Goal: Navigation & Orientation: Find specific page/section

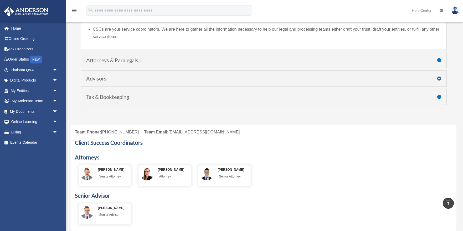
scroll to position [91, 0]
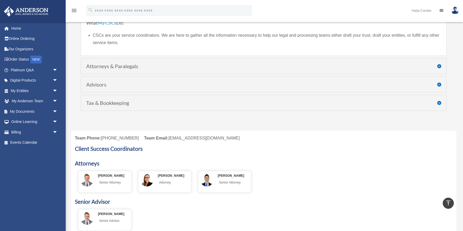
click at [140, 149] on h3 "Client Success Coordinators" at bounding box center [263, 150] width 377 height 8
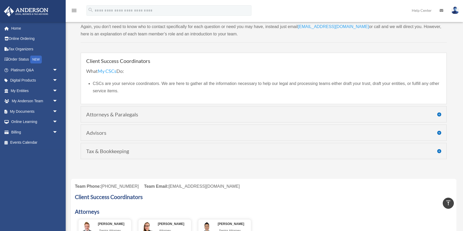
scroll to position [38, 0]
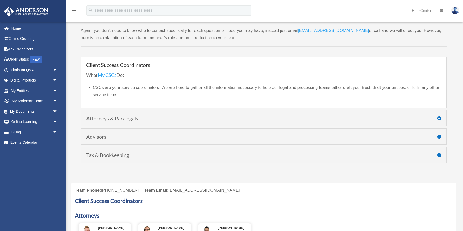
click at [438, 119] on h4 "Attorneys & Paralegals" at bounding box center [263, 118] width 355 height 5
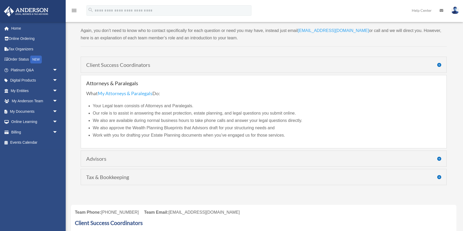
click at [439, 159] on h4 "Advisors" at bounding box center [263, 158] width 355 height 5
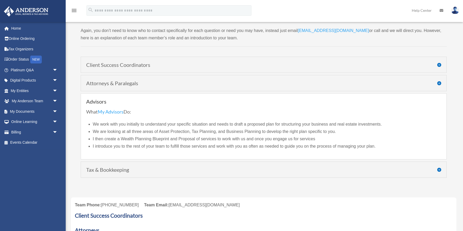
click at [437, 168] on h4 "Tax & Bookkeeping" at bounding box center [263, 169] width 355 height 5
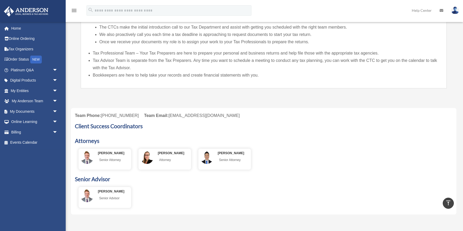
scroll to position [185, 0]
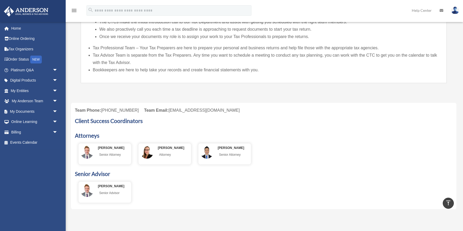
click at [132, 118] on h3 "Client Success Coordinators" at bounding box center [263, 122] width 377 height 8
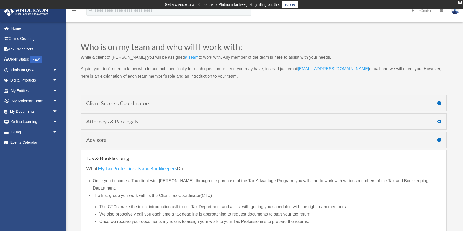
scroll to position [0, 0]
click at [55, 101] on span "arrow_drop_down" at bounding box center [58, 101] width 11 height 11
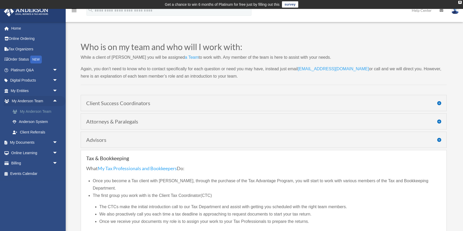
click at [45, 110] on link "My Anderson Team" at bounding box center [36, 111] width 58 height 11
click at [44, 122] on link "Anderson System" at bounding box center [36, 122] width 58 height 11
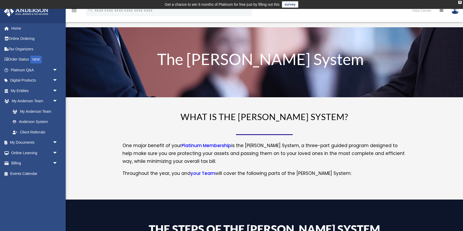
click at [202, 173] on link "your Team" at bounding box center [202, 174] width 25 height 9
click at [201, 175] on link "your Team" at bounding box center [202, 174] width 25 height 9
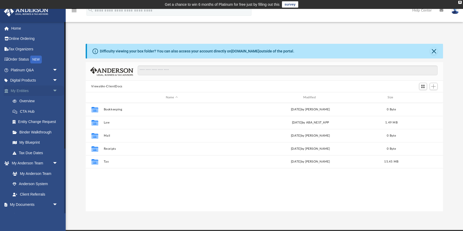
scroll to position [0, 0]
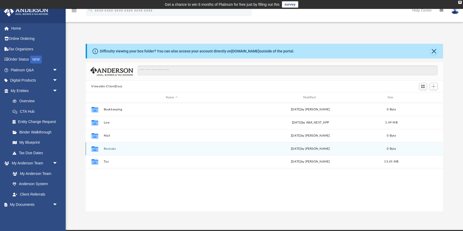
click at [108, 150] on button "Receipts" at bounding box center [171, 148] width 136 height 3
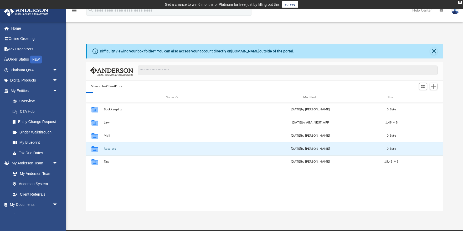
click at [108, 150] on button "Receipts" at bounding box center [171, 148] width 136 height 3
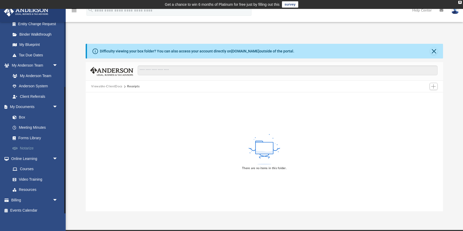
scroll to position [98, 0]
click at [33, 74] on link "My Anderson Team" at bounding box center [36, 76] width 58 height 11
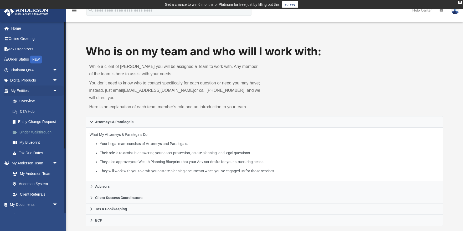
click at [39, 130] on link "Binder Walkthrough" at bounding box center [36, 132] width 58 height 11
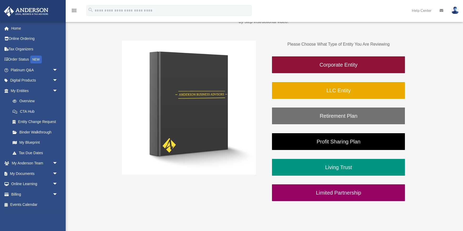
scroll to position [96, 0]
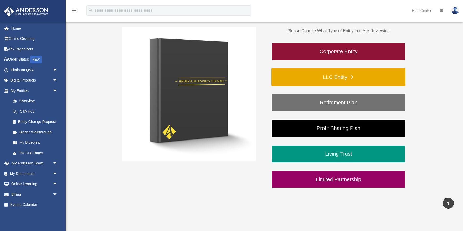
click at [334, 79] on link "LLC Entity" at bounding box center [338, 77] width 134 height 18
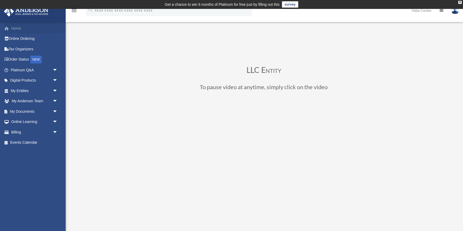
click at [16, 29] on link "Home" at bounding box center [35, 28] width 62 height 11
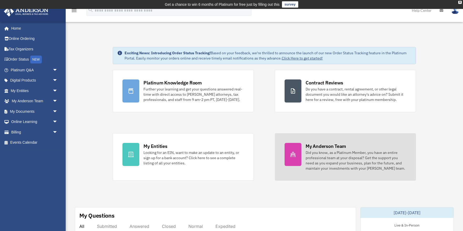
click at [294, 157] on icon at bounding box center [292, 154] width 5 height 5
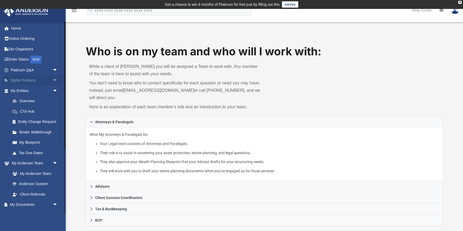
click at [55, 79] on span "arrow_drop_down" at bounding box center [58, 80] width 11 height 11
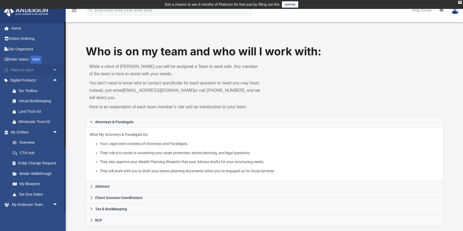
click at [54, 70] on span "arrow_drop_down" at bounding box center [58, 70] width 11 height 11
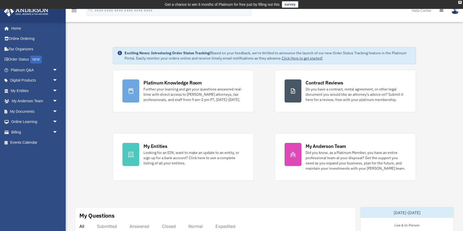
click at [454, 14] on img at bounding box center [455, 11] width 8 height 8
click at [460, 3] on div "X" at bounding box center [459, 2] width 3 height 3
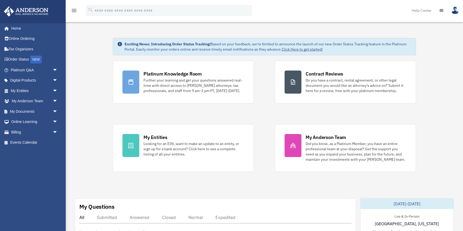
click at [455, 9] on img at bounding box center [455, 11] width 8 height 8
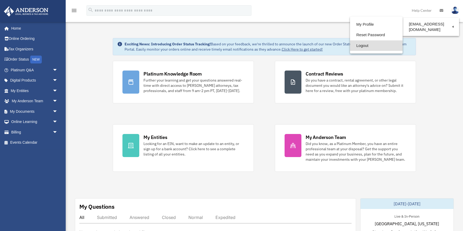
click at [359, 43] on link "Logout" at bounding box center [376, 45] width 53 height 11
